Goal: Transaction & Acquisition: Purchase product/service

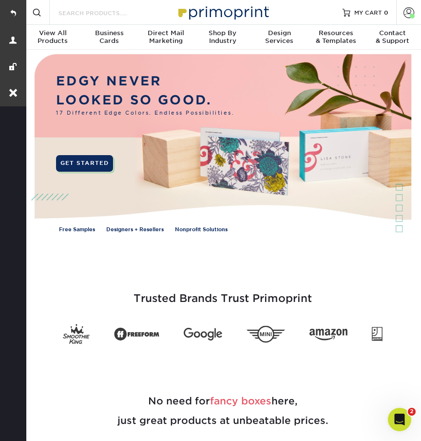
click at [92, 10] on input "Search Products" at bounding box center [105, 13] width 95 height 12
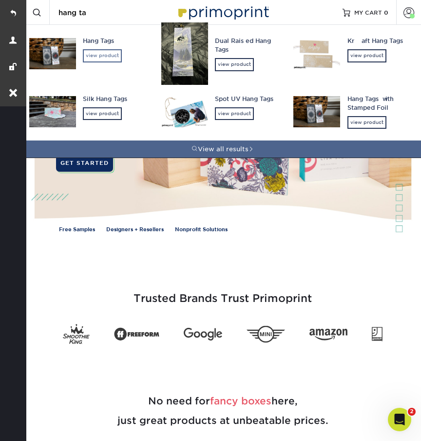
type input "hang ta"
click at [105, 51] on div "view product" at bounding box center [102, 55] width 39 height 13
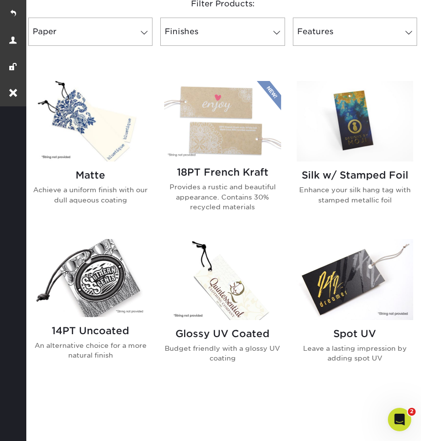
scroll to position [434, 0]
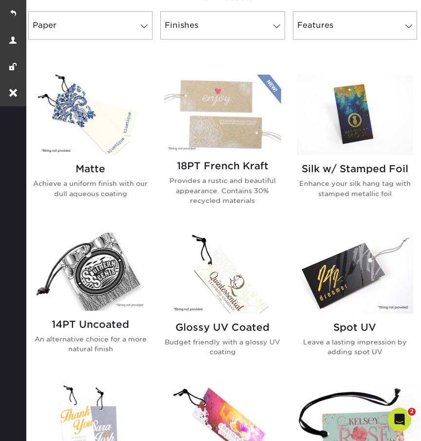
click at [100, 172] on h2 "Matte" at bounding box center [90, 169] width 117 height 12
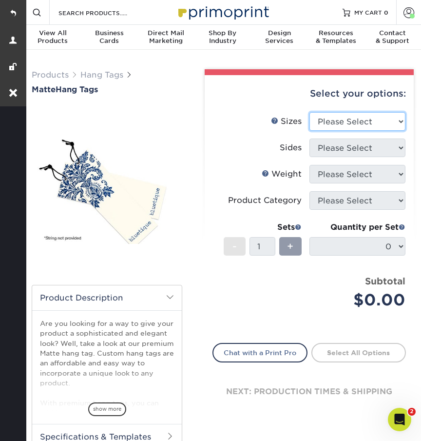
select select "2.50x2.50"
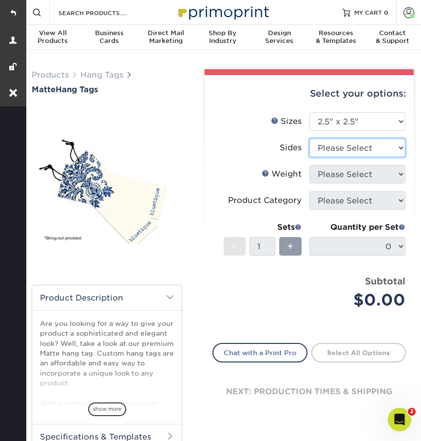
select select "13abbda7-1d64-4f25-8bb2-c179b224825d"
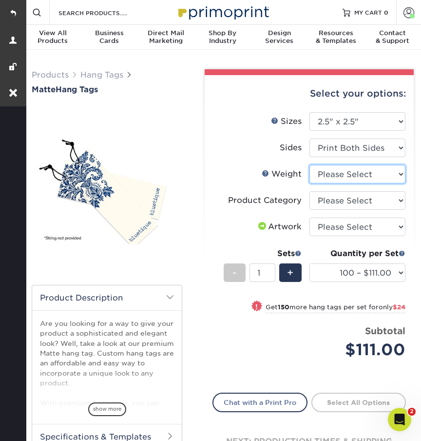
select select "16PT"
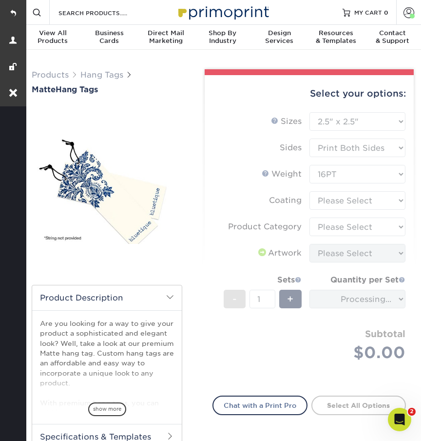
click at [328, 200] on form "Sizes Help Sizes Please Select 1.5" x 3.5" 1.75" x 3.5" 2" x 2" 2" x 3.5" 2" x …" at bounding box center [310, 248] width 194 height 272
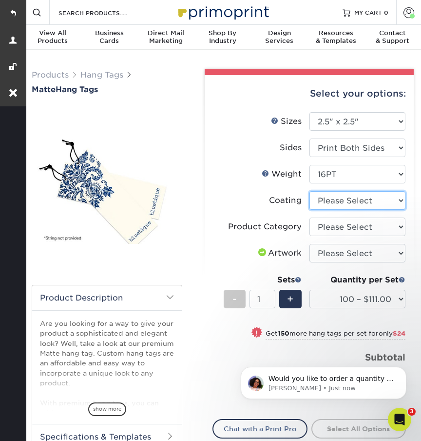
select select "121bb7b5-3b4d-429f-bd8d-bbf80e953313"
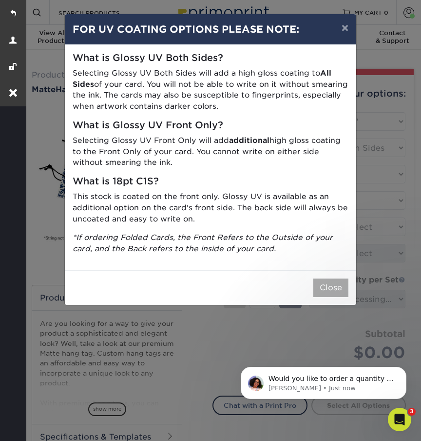
click at [329, 278] on button "Close" at bounding box center [330, 287] width 35 height 19
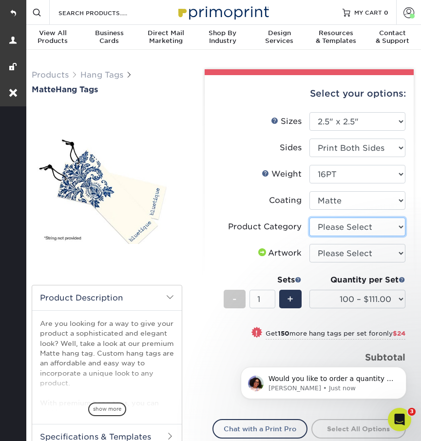
select select "428aa75b-4ae7-4398-9e0a-74f4b33909ed"
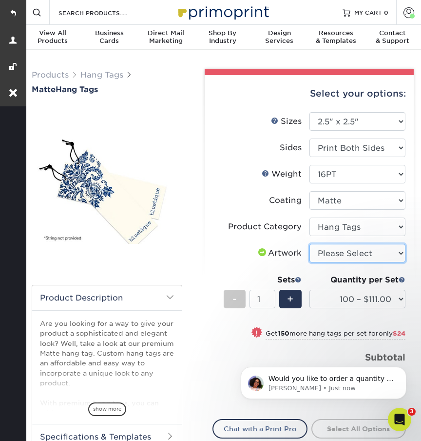
select select "upload"
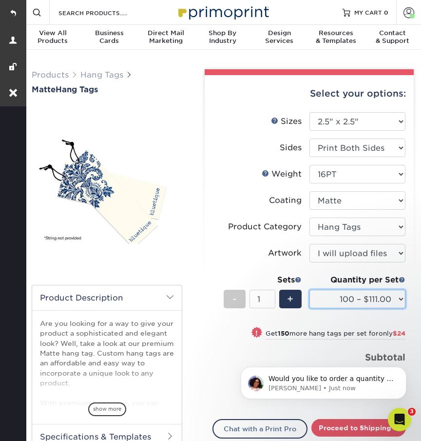
select select "1000 – $185.00"
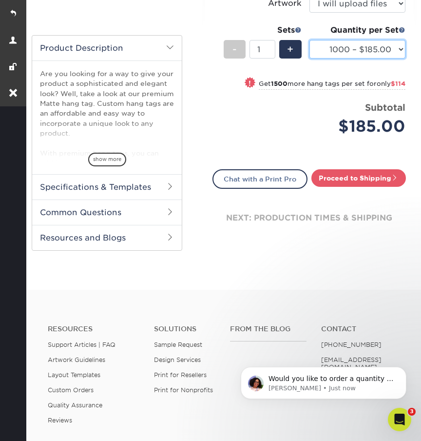
scroll to position [266, 0]
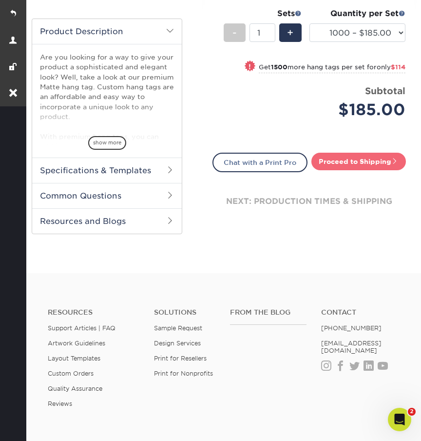
click at [322, 157] on link "Proceed to Shipping" at bounding box center [359, 162] width 95 height 18
type input "Set 1"
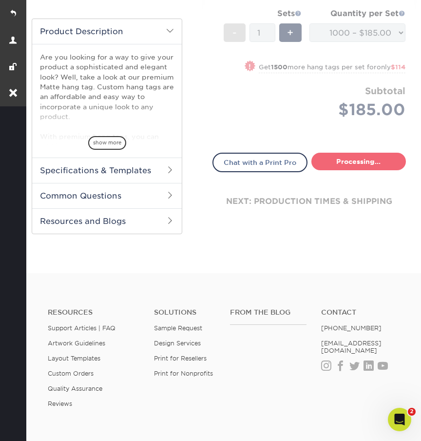
select select "10d04429-d33d-4432-aacb-afae7ebaf32e"
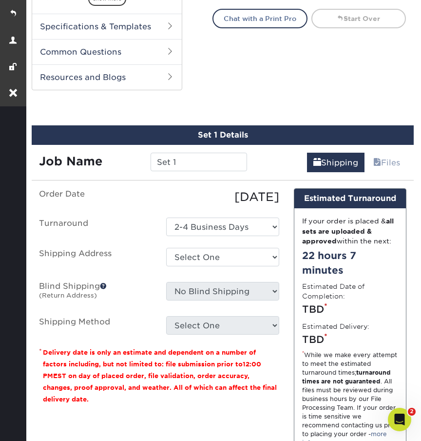
scroll to position [452, 0]
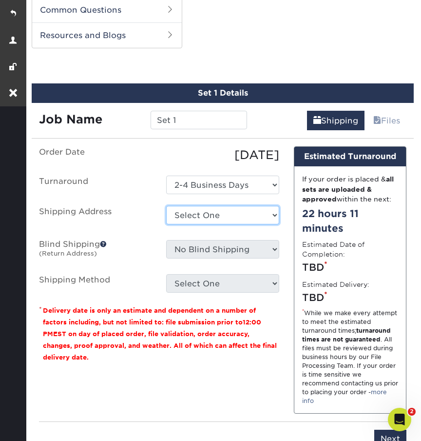
select select "246565"
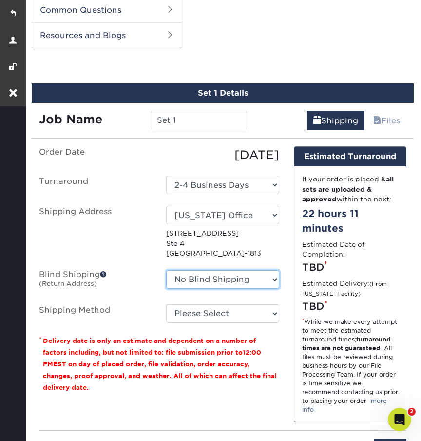
click at [190, 278] on select "No Blind Shipping Florida Office W Home + Add New Address" at bounding box center [222, 279] width 113 height 19
select select "189600"
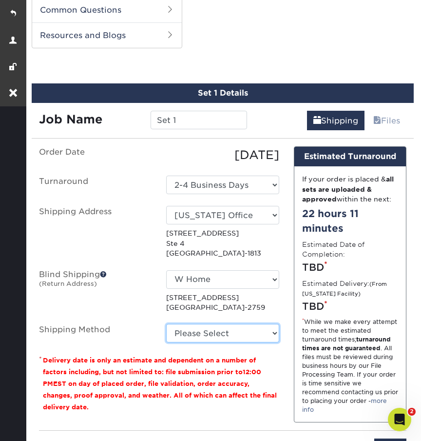
select select "03"
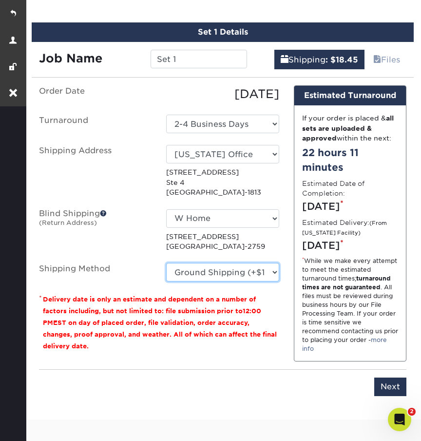
scroll to position [527, 0]
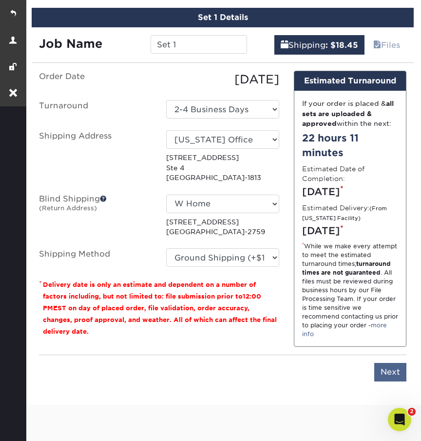
click at [392, 381] on input "Next" at bounding box center [390, 372] width 32 height 19
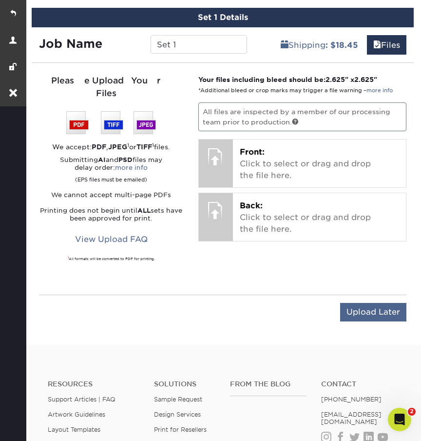
click at [354, 303] on input "Upload Later" at bounding box center [373, 312] width 66 height 19
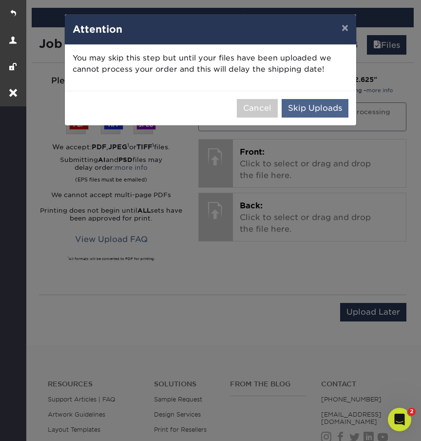
click at [320, 106] on button "Skip Uploads" at bounding box center [315, 108] width 67 height 19
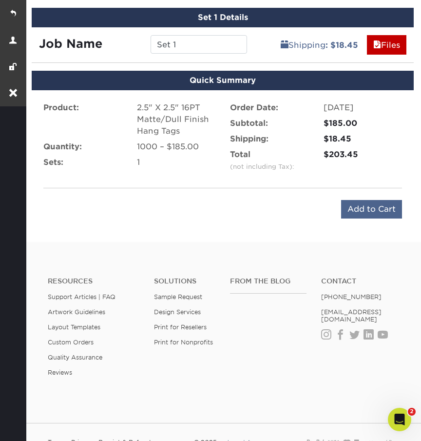
click at [366, 206] on input "Add to Cart" at bounding box center [371, 209] width 61 height 19
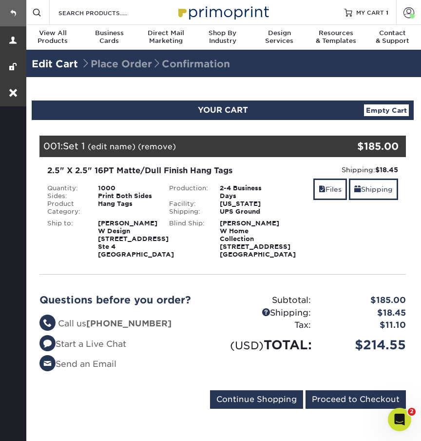
click at [15, 7] on link at bounding box center [13, 13] width 26 height 26
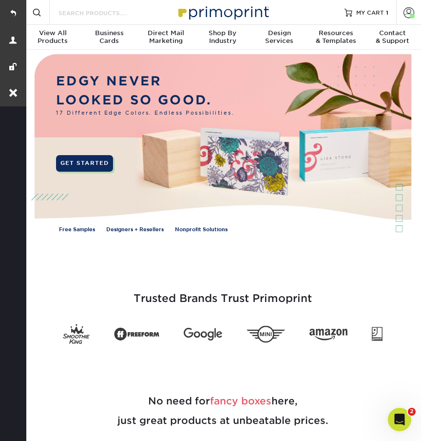
click at [99, 13] on input "Search Products" at bounding box center [105, 13] width 95 height 12
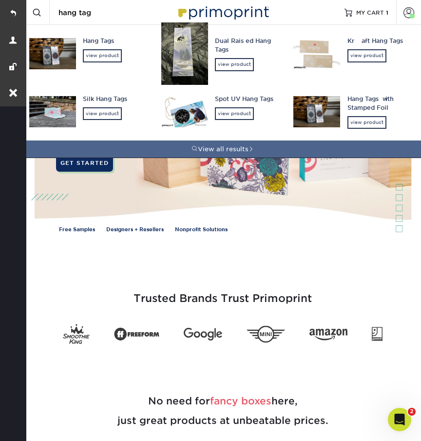
type input "hang tags"
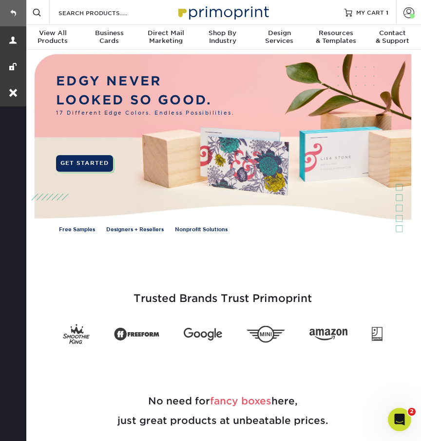
click at [14, 11] on link at bounding box center [13, 13] width 26 height 26
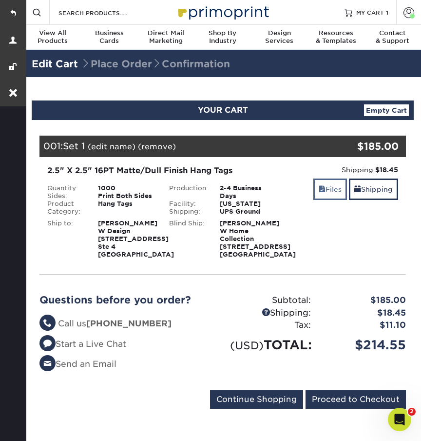
click at [322, 187] on link "Files" at bounding box center [330, 188] width 34 height 21
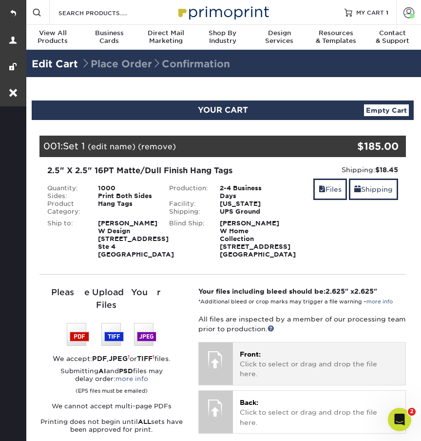
click at [284, 379] on p "Front: Click to select or drag and drop the file here." at bounding box center [319, 364] width 159 height 30
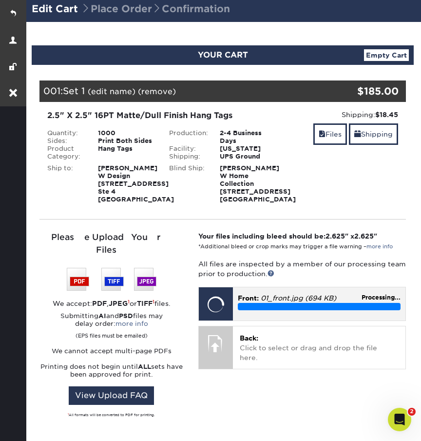
scroll to position [227, 0]
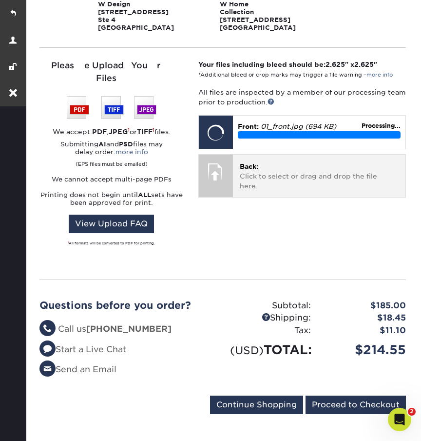
click at [317, 191] on p "Back: Click to select or drag and drop the file here." at bounding box center [319, 176] width 159 height 30
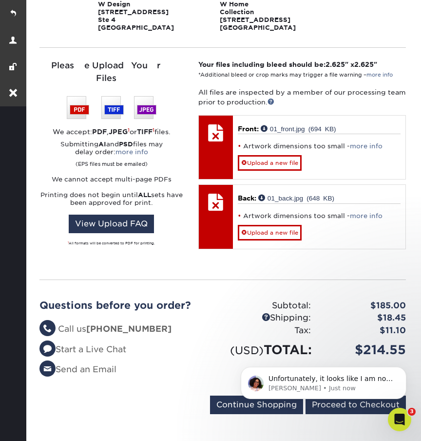
scroll to position [0, 0]
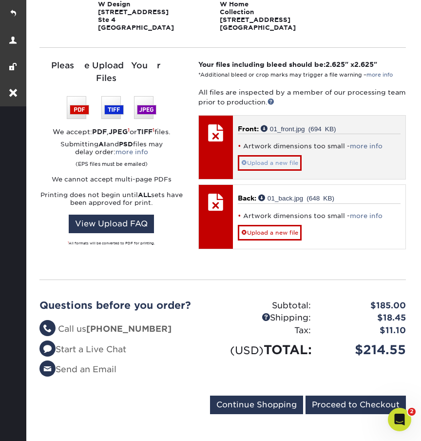
click at [244, 166] on span at bounding box center [244, 162] width 6 height 7
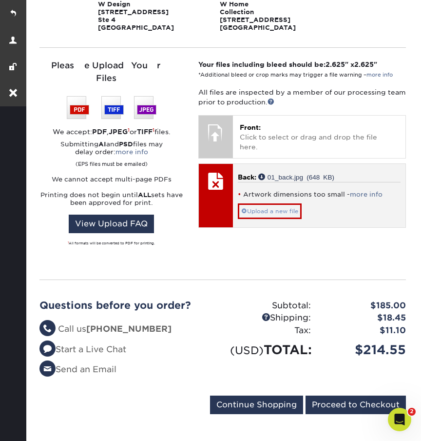
click at [246, 219] on link "Upload a new file" at bounding box center [270, 211] width 64 height 16
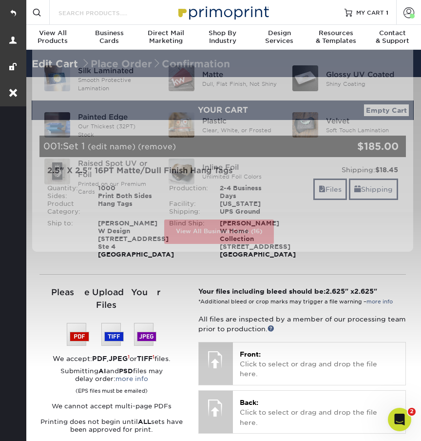
click at [83, 8] on input "Search Products" at bounding box center [105, 13] width 95 height 12
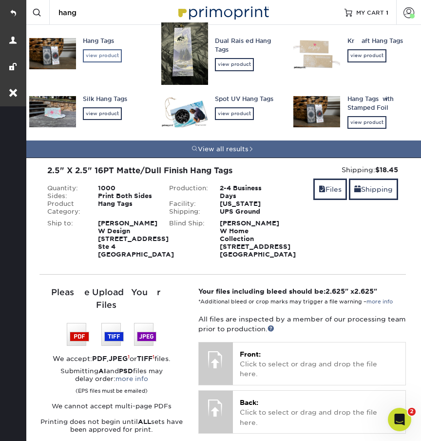
type input "hang"
click at [103, 58] on div "view product" at bounding box center [102, 55] width 39 height 13
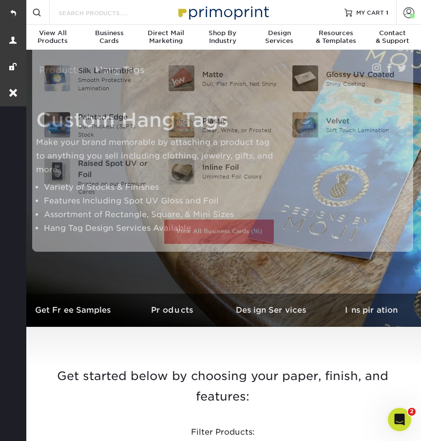
click at [80, 8] on input "Search Products" at bounding box center [105, 13] width 95 height 12
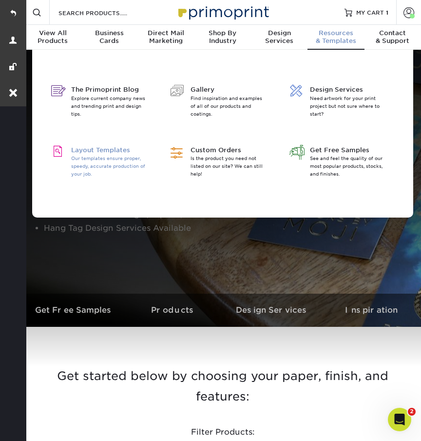
click at [81, 149] on span "Layout Templates" at bounding box center [108, 149] width 75 height 9
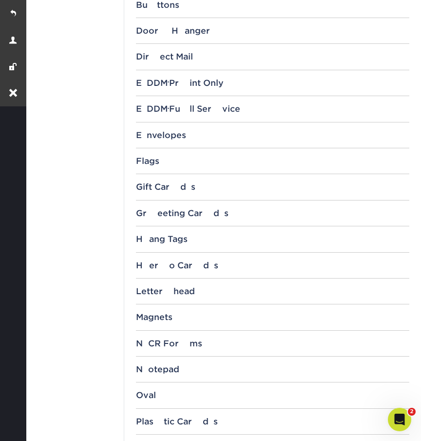
scroll to position [662, 0]
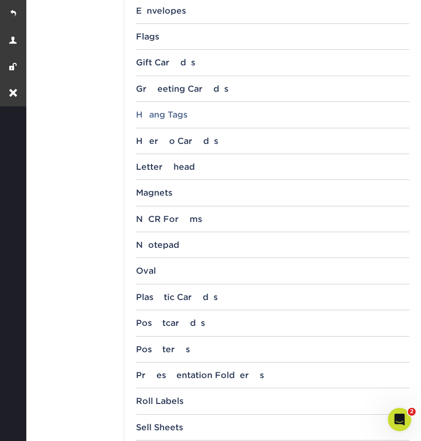
click at [175, 114] on div "Hang Tags" at bounding box center [273, 115] width 274 height 10
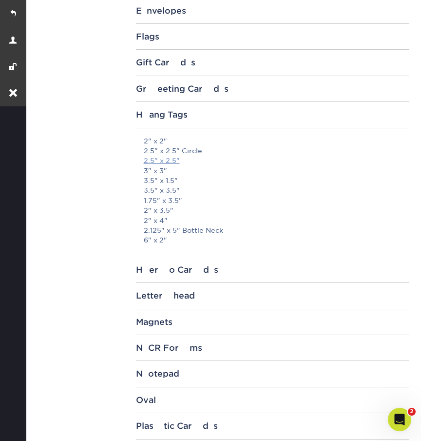
click at [167, 156] on link "2.5" x 2.5"" at bounding box center [162, 160] width 36 height 8
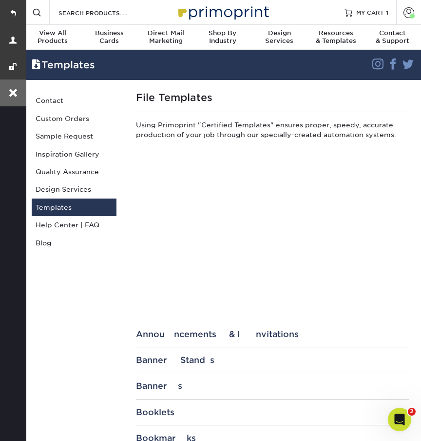
scroll to position [0, 0]
click at [12, 10] on link at bounding box center [13, 13] width 26 height 26
